Goal: Transaction & Acquisition: Book appointment/travel/reservation

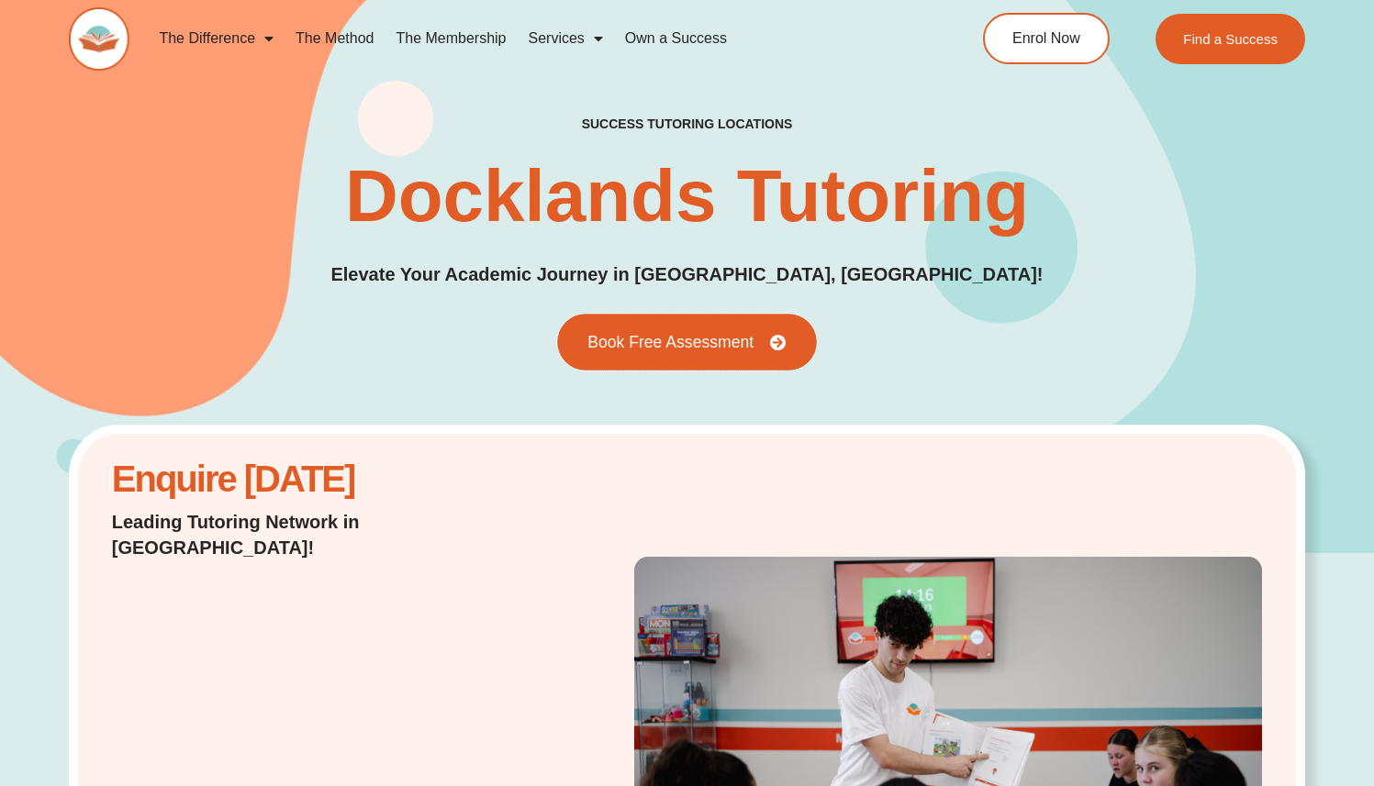
click at [618, 358] on link "Book Free Assessment" at bounding box center [686, 342] width 259 height 57
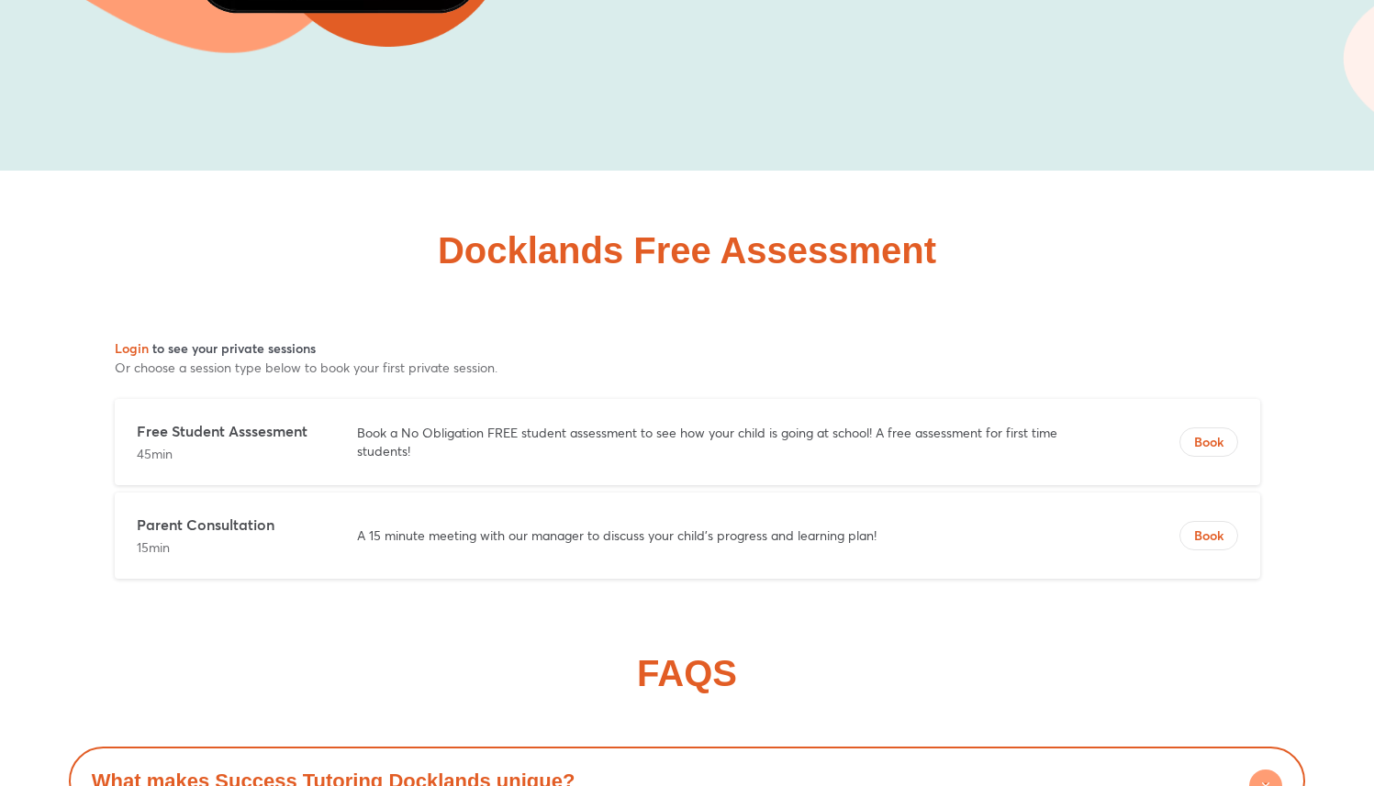
scroll to position [7376, 0]
click at [394, 423] on p "Book a No Obligation FREE student assessment to see how your child is going at …" at bounding box center [733, 441] width 752 height 36
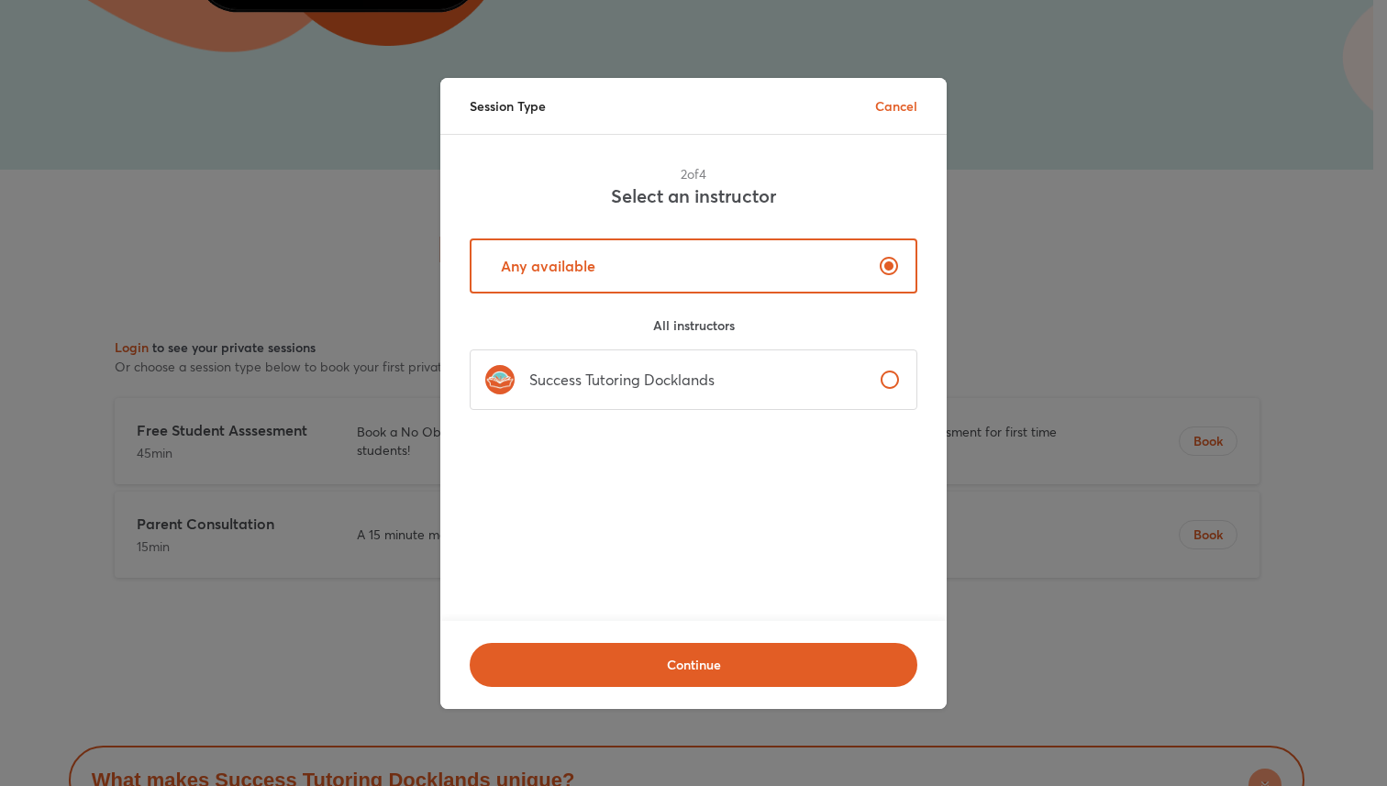
click at [556, 371] on p "Success Tutoring Docklands" at bounding box center [615, 380] width 200 height 22
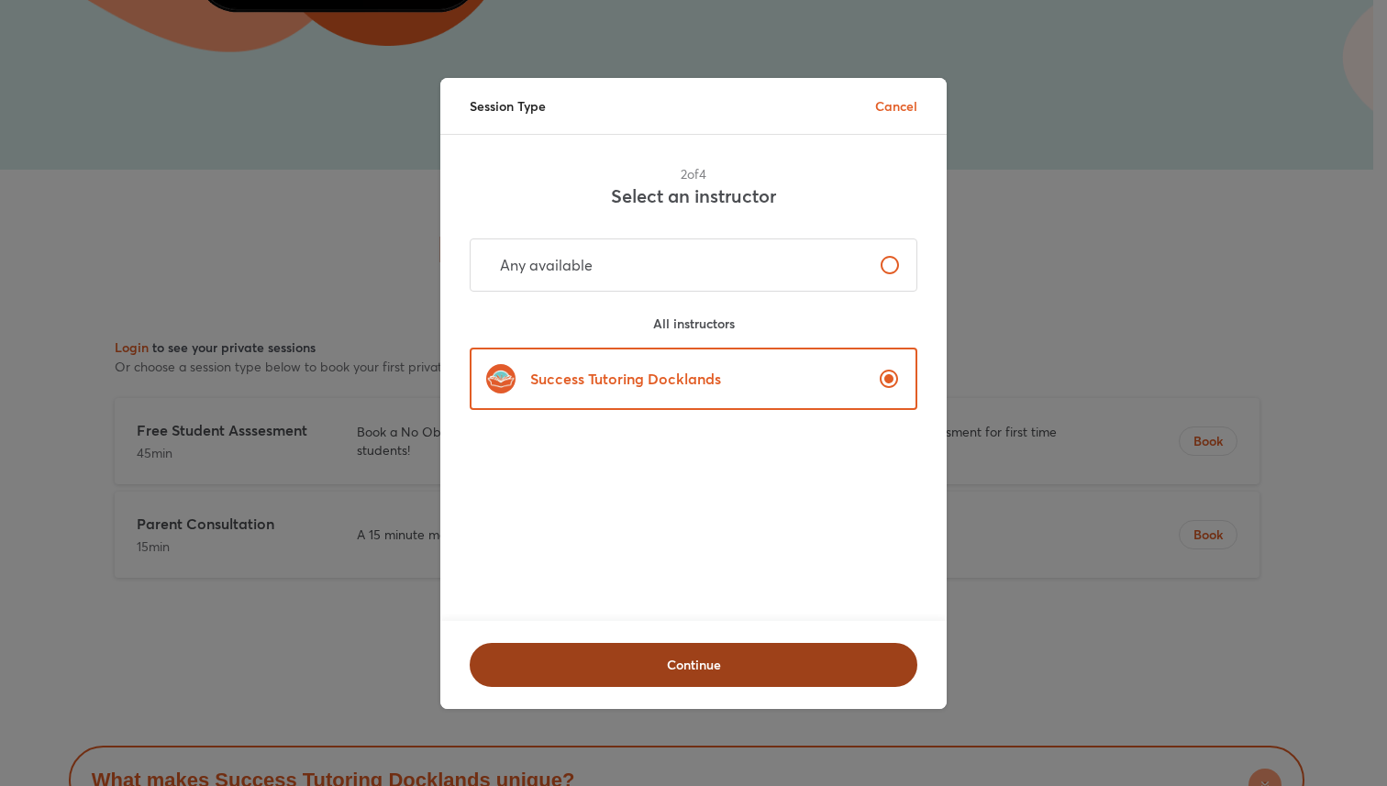
click at [675, 656] on span "Continue" at bounding box center [694, 665] width 400 height 18
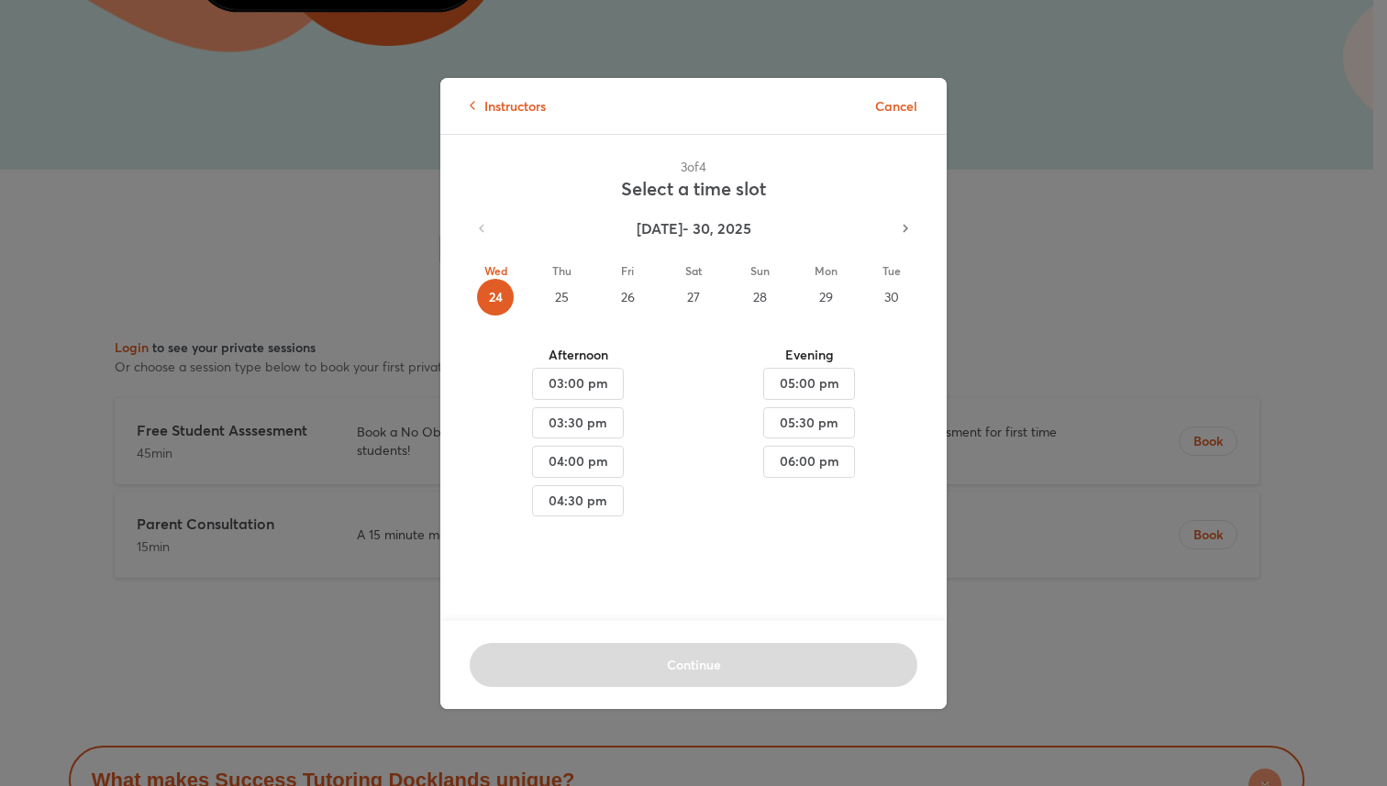
click at [700, 297] on div "27" at bounding box center [693, 297] width 37 height 37
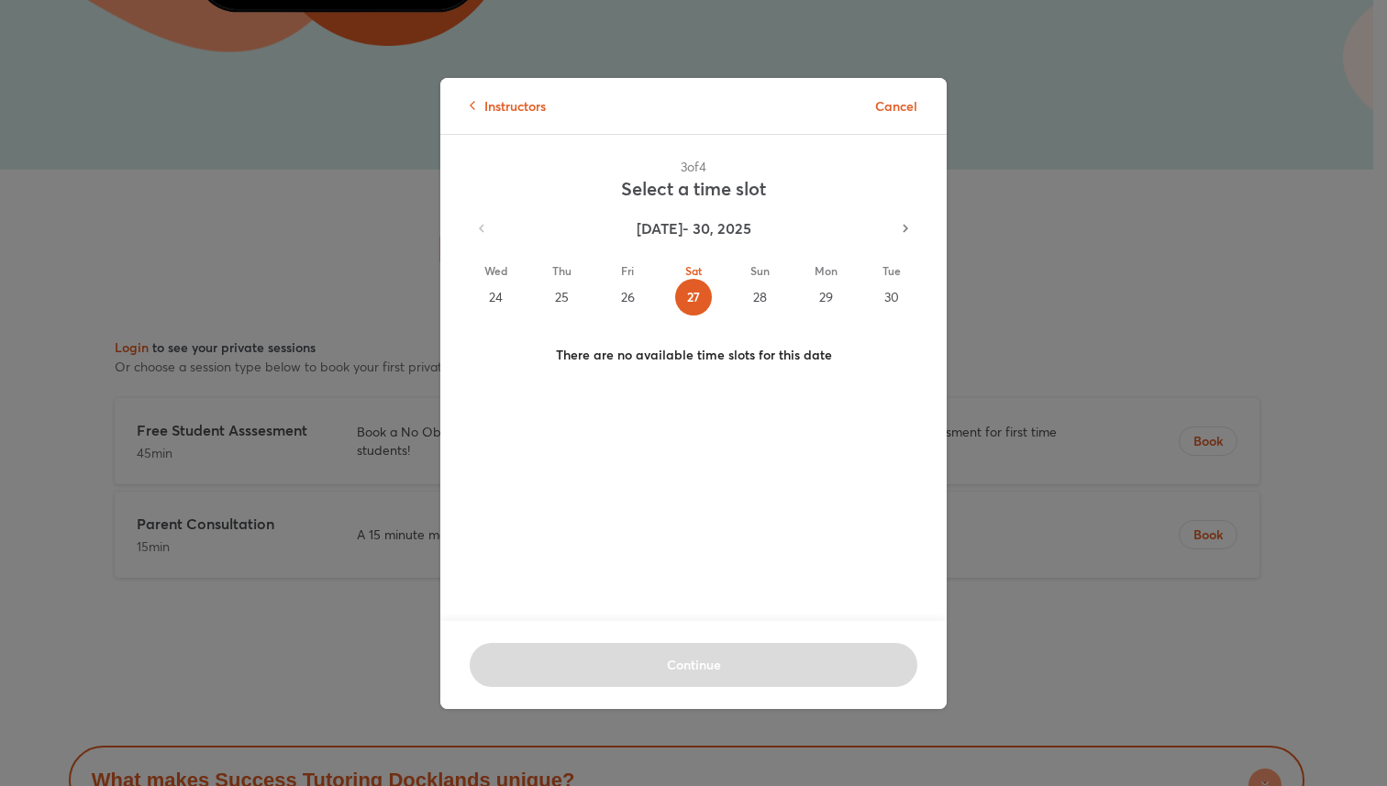
click at [727, 304] on button "Sun 28" at bounding box center [760, 289] width 66 height 83
click at [807, 297] on div "29" at bounding box center [825, 297] width 37 height 37
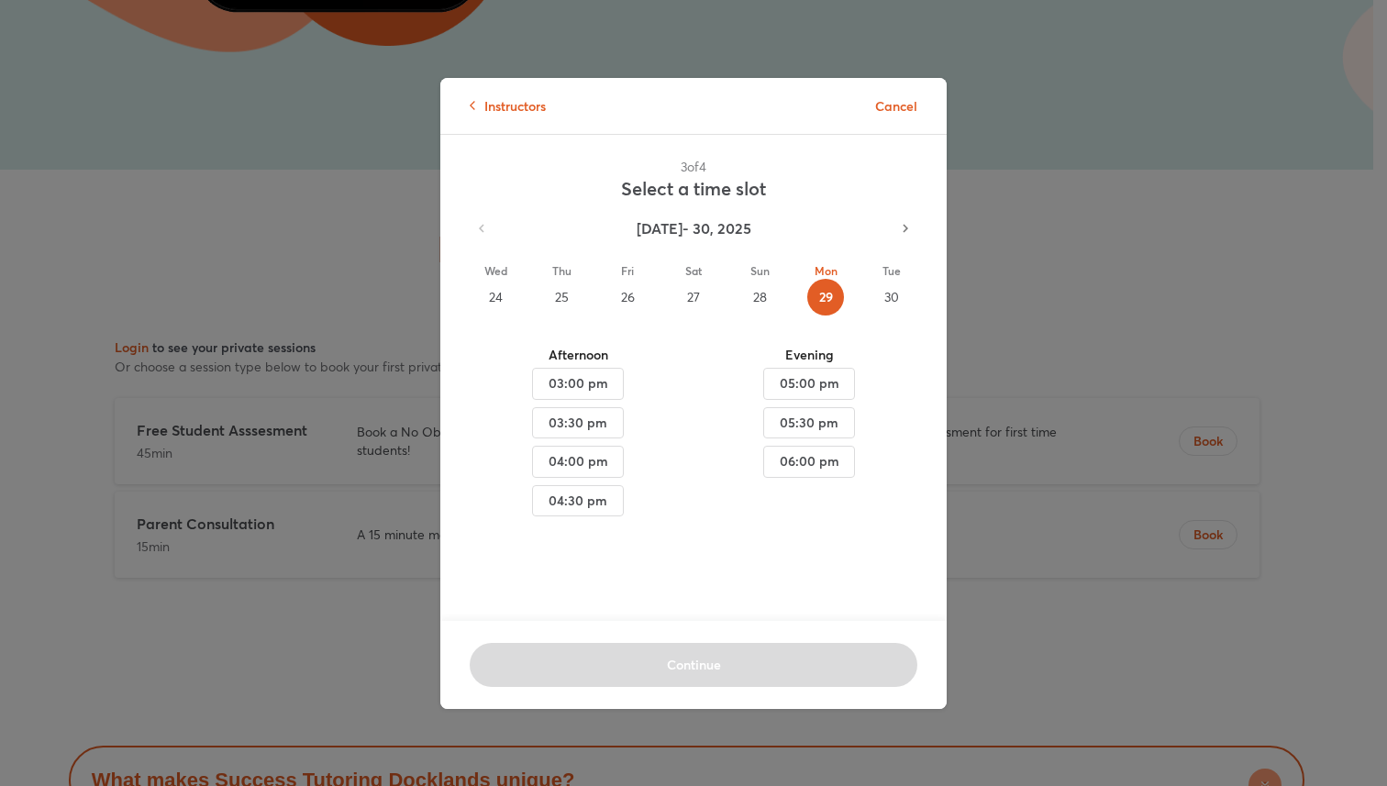
click at [864, 104] on div "Instructors Cancel" at bounding box center [694, 105] width 448 height 19
click at [905, 106] on p "Cancel" at bounding box center [896, 105] width 42 height 19
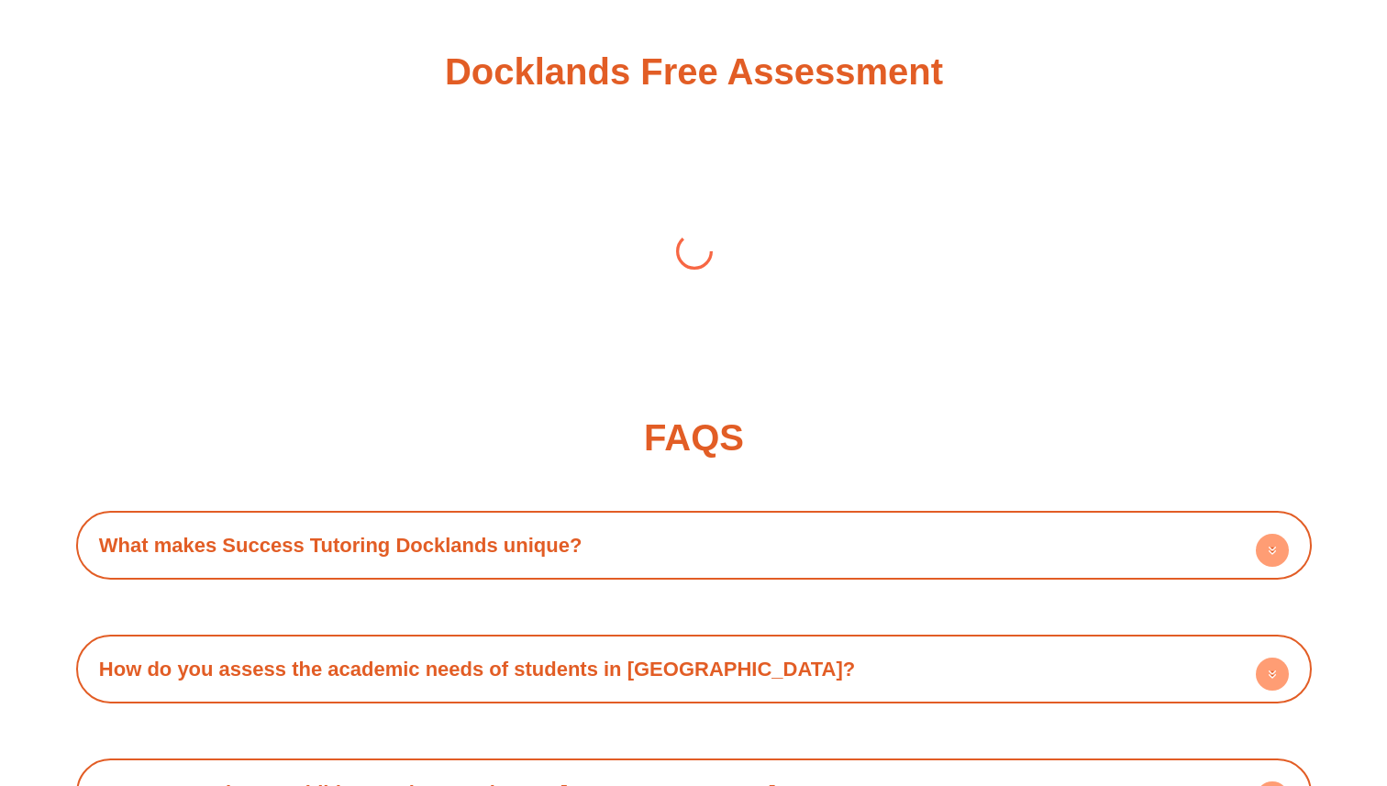
scroll to position [7376, 0]
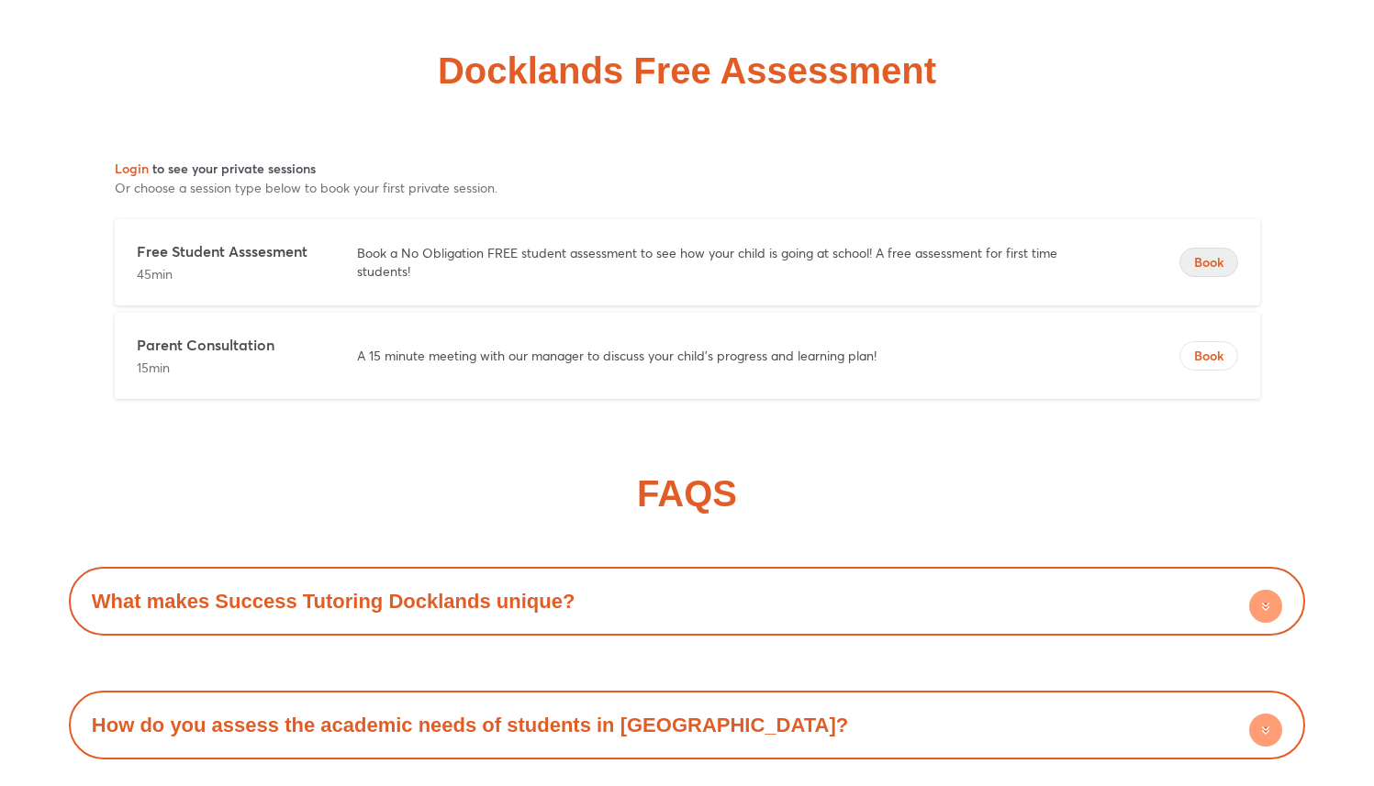
click at [1217, 253] on span "Book" at bounding box center [1208, 262] width 57 height 18
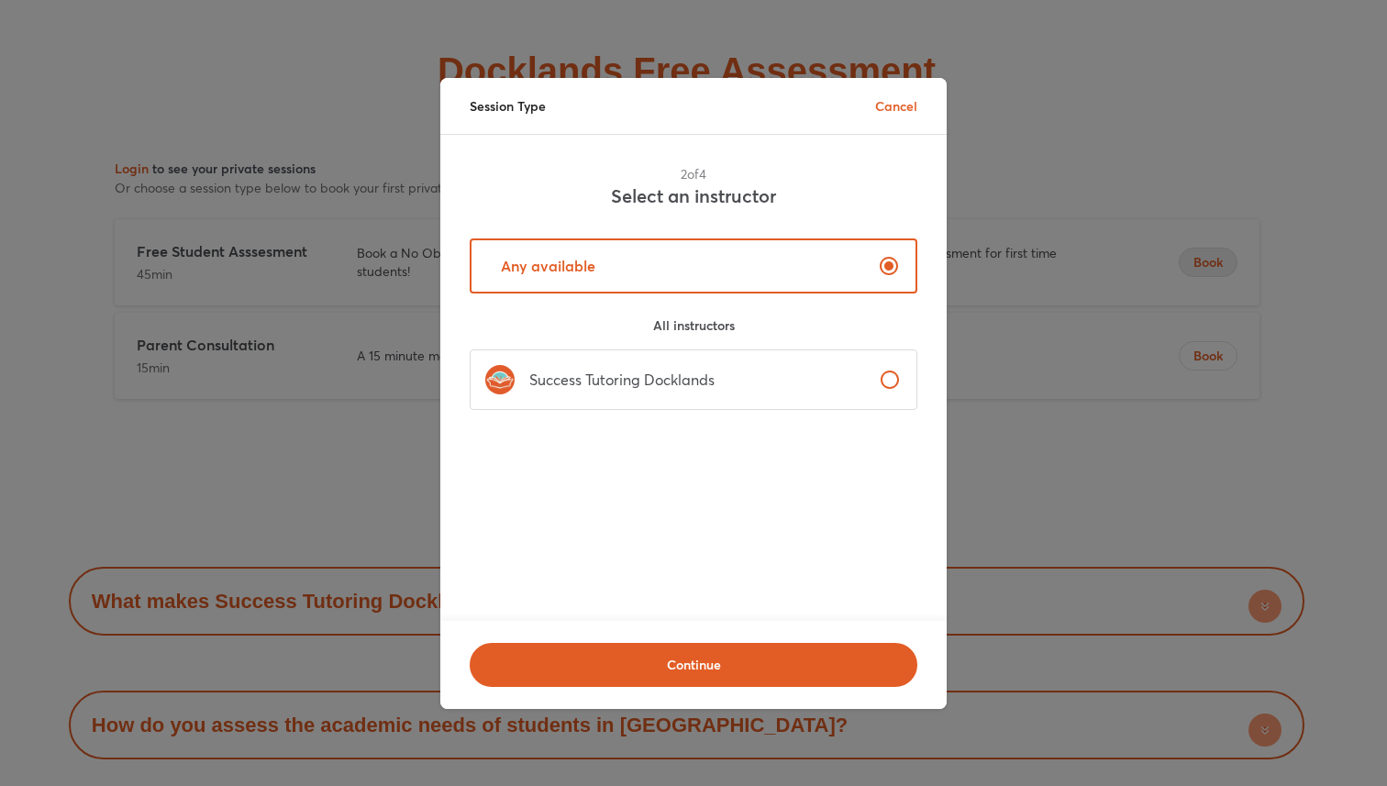
click at [583, 369] on p "Success Tutoring Docklands" at bounding box center [615, 380] width 200 height 22
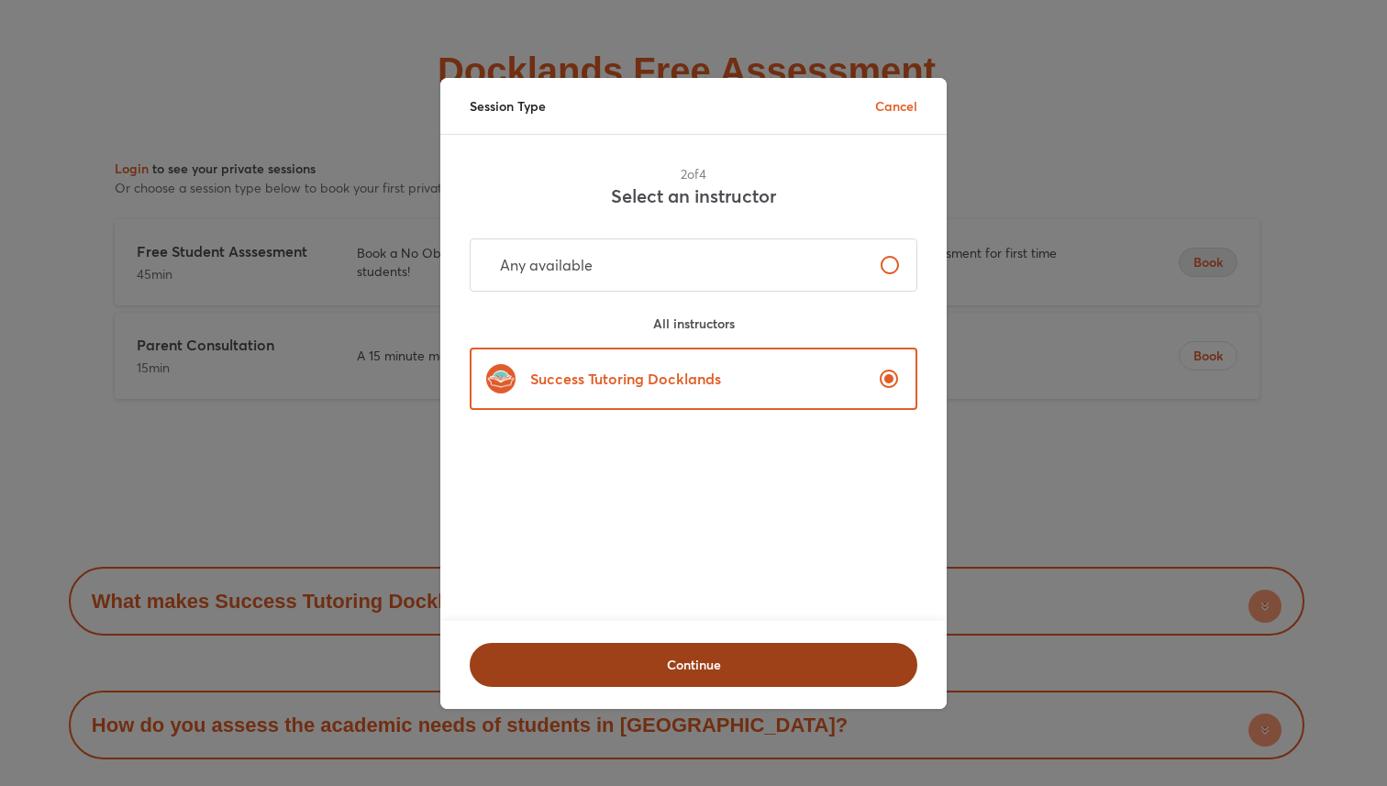
click at [618, 656] on span "Continue" at bounding box center [694, 665] width 400 height 18
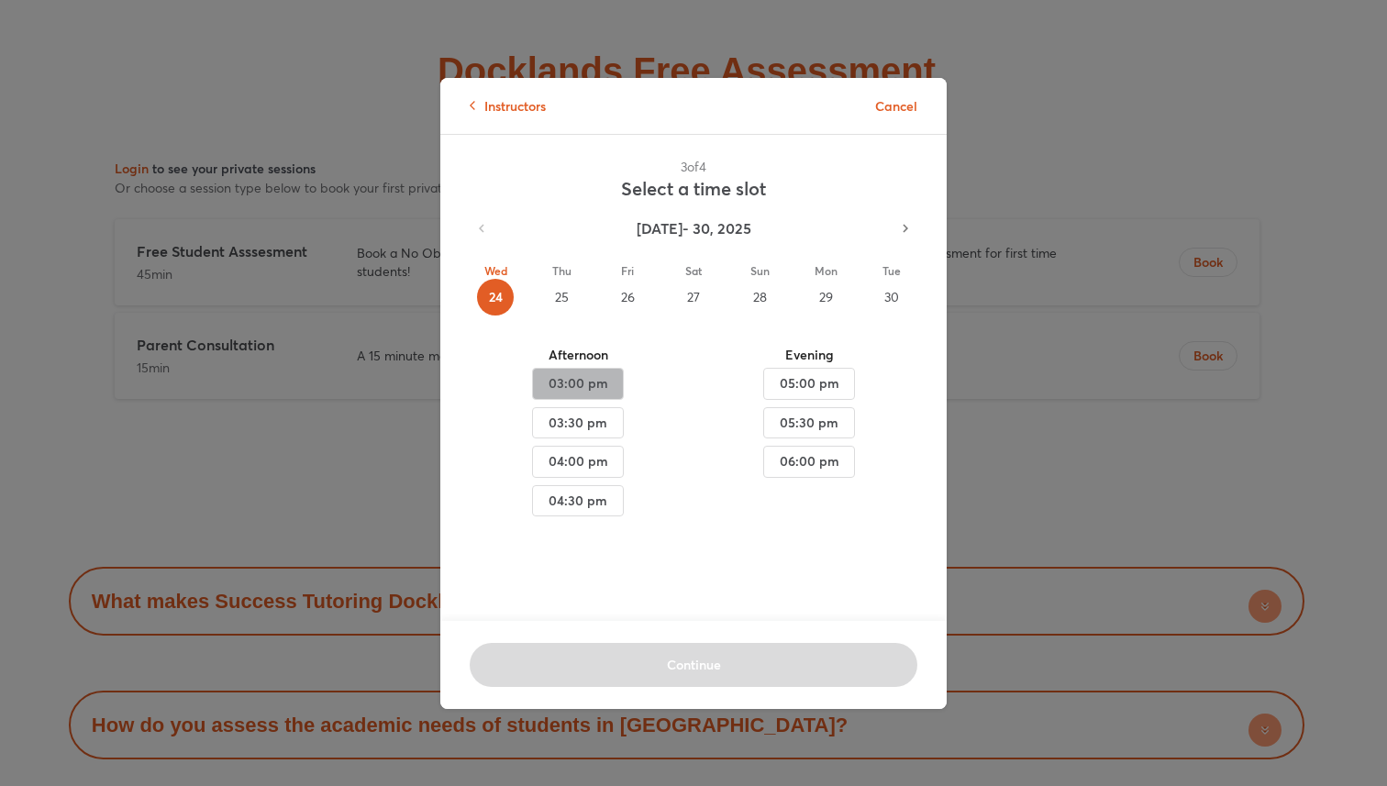
click at [584, 380] on span "03:00 pm" at bounding box center [578, 384] width 61 height 23
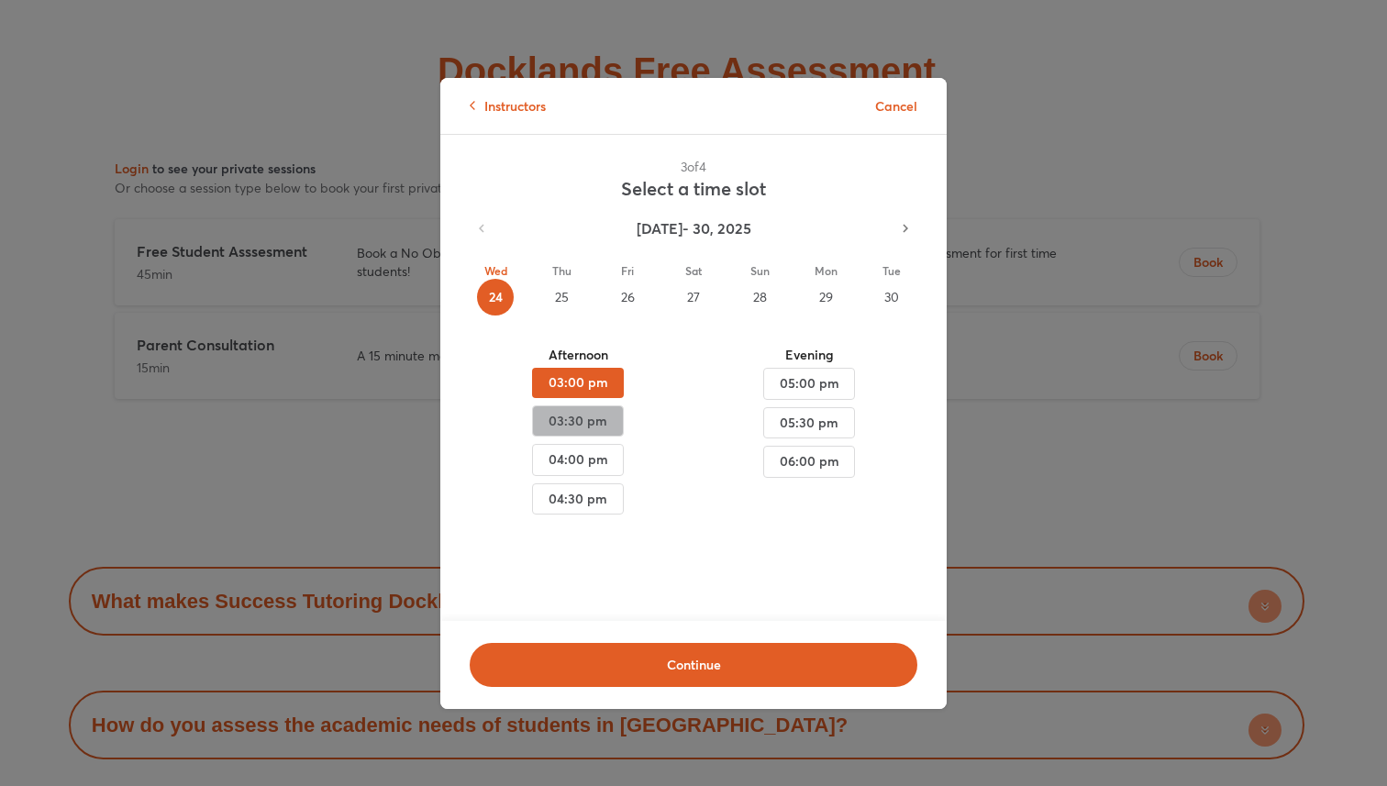
click at [588, 424] on span "03:30 pm" at bounding box center [578, 421] width 61 height 23
click at [595, 295] on button "Fri 26" at bounding box center [628, 289] width 66 height 83
click at [691, 299] on div "27" at bounding box center [693, 297] width 37 height 37
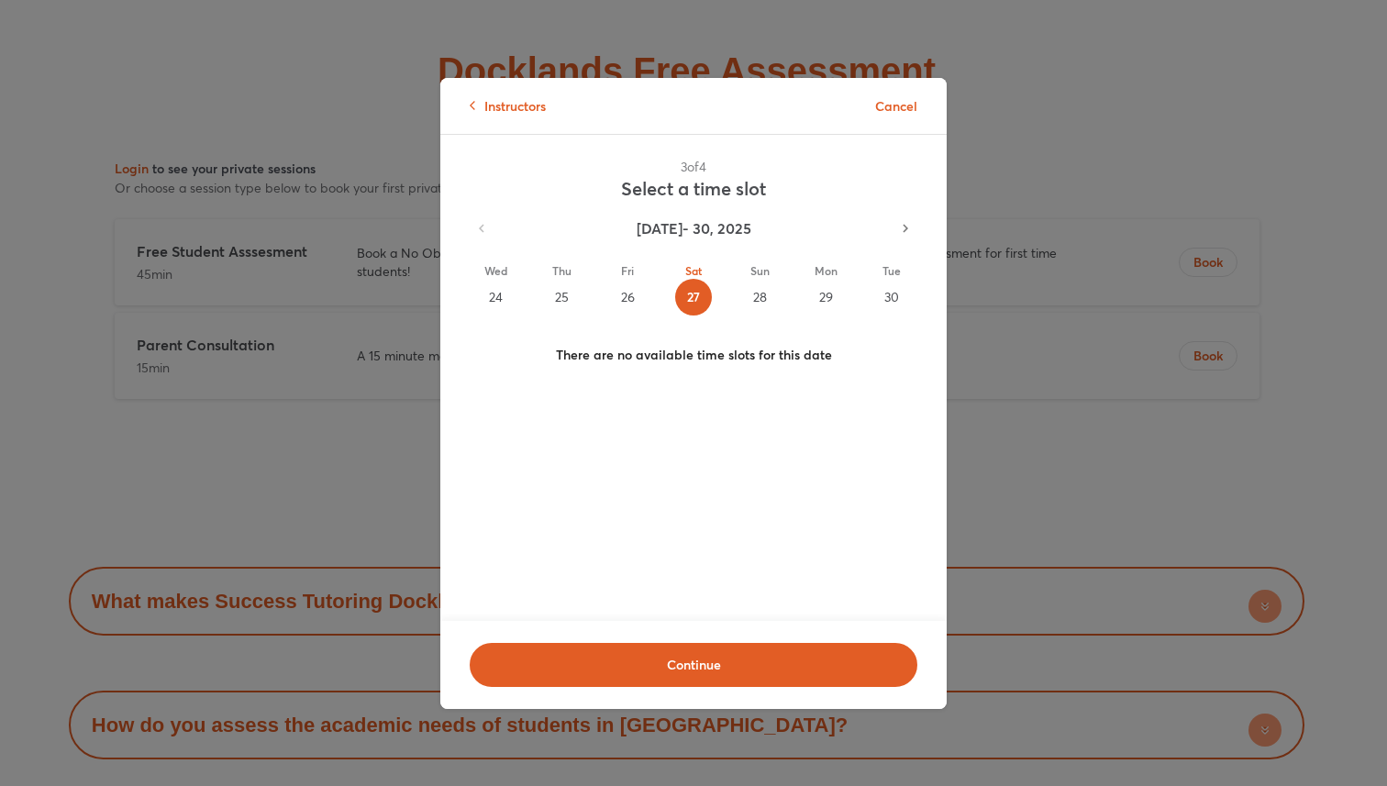
click at [751, 294] on div "28" at bounding box center [759, 297] width 37 height 37
click at [475, 107] on icon "button" at bounding box center [475, 105] width 11 height 11
